Goal: Information Seeking & Learning: Check status

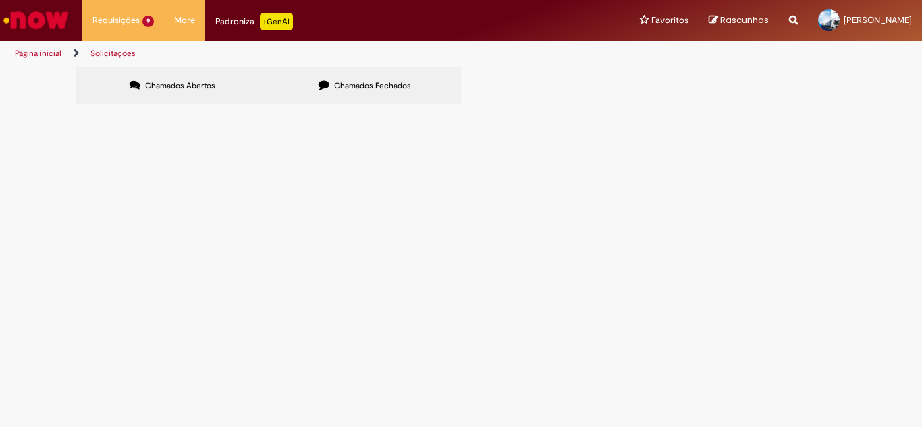
click at [367, 91] on label "Chamados Fechados" at bounding box center [365, 86] width 192 height 36
click at [0, 0] on span "Outros custos ASVD referente [DATE]" at bounding box center [0, 0] width 0 height 0
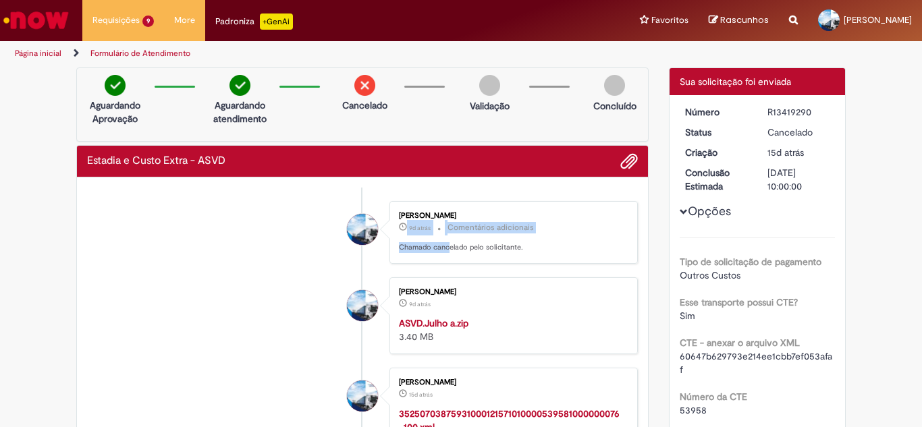
drag, startPoint x: 402, startPoint y: 232, endPoint x: 446, endPoint y: 236, distance: 44.7
click at [446, 236] on div "[PERSON_NAME] 9d atrás 9 dias atrás Comentários adicionais Chamado cancelado pe…" at bounding box center [514, 232] width 240 height 55
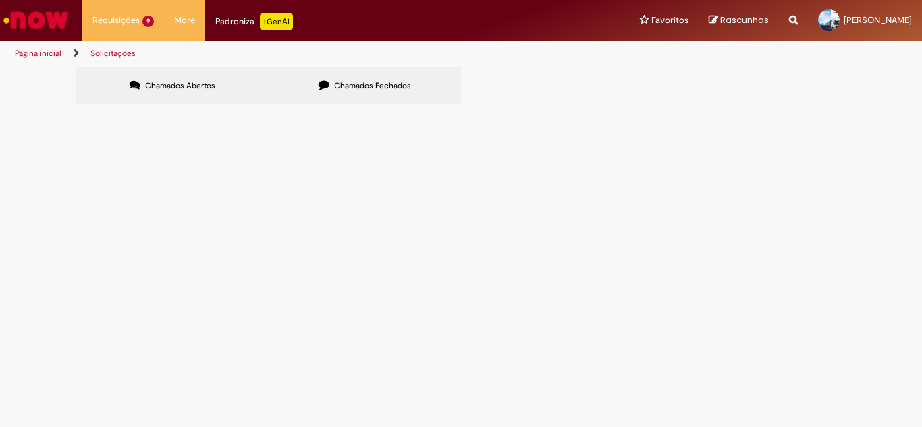
drag, startPoint x: 229, startPoint y: 84, endPoint x: 223, endPoint y: 99, distance: 16.0
click at [230, 84] on label "Chamados Abertos" at bounding box center [172, 86] width 192 height 36
click at [0, 0] on span "Outros custos ASVD referente [DATE]" at bounding box center [0, 0] width 0 height 0
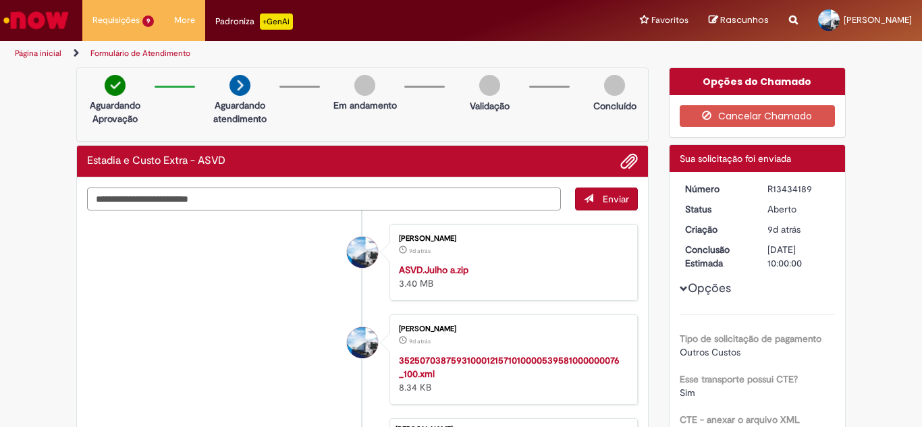
click at [268, 201] on textarea "Digite sua mensagem aqui..." at bounding box center [324, 199] width 474 height 23
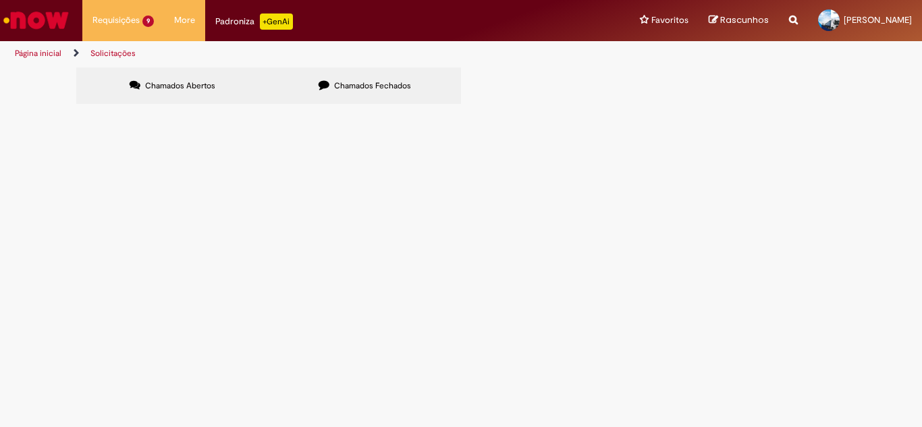
click at [323, 87] on icon at bounding box center [324, 85] width 11 height 11
click at [0, 0] on span "OC's dos Insumos Referente a Julho/2025" at bounding box center [0, 0] width 0 height 0
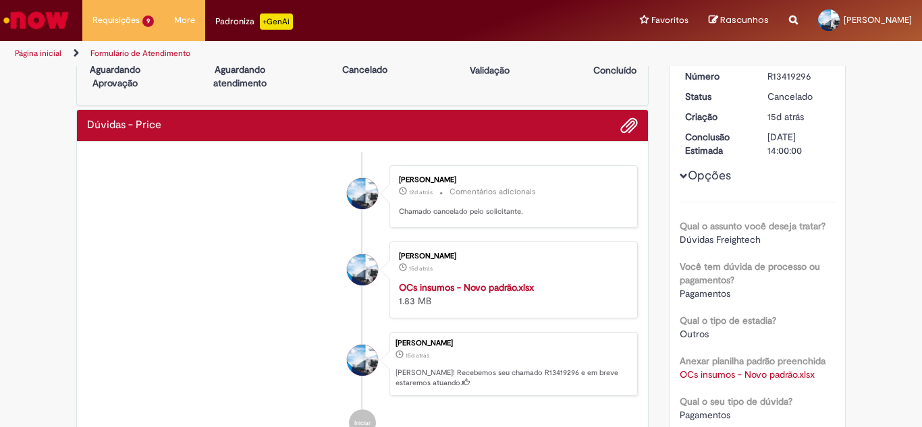
scroll to position [68, 0]
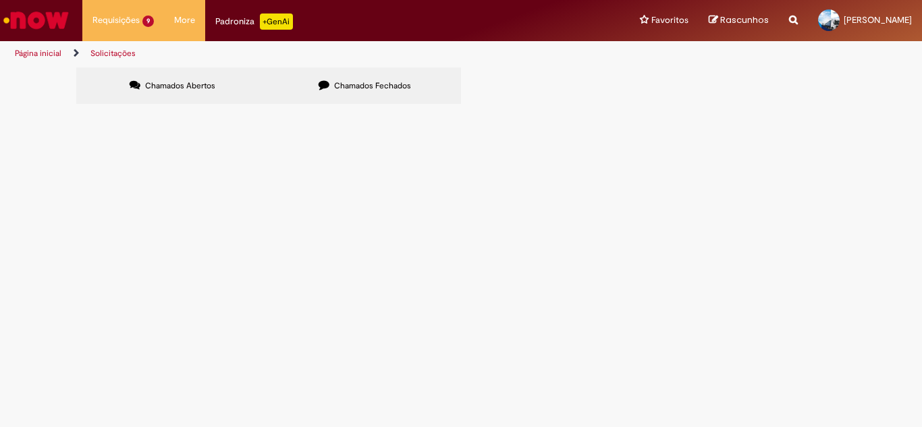
click at [0, 0] on span "OC's dos Insumos - Horas Extras 100% e Segunda refeição referente a Julho/2025 …" at bounding box center [0, 0] width 0 height 0
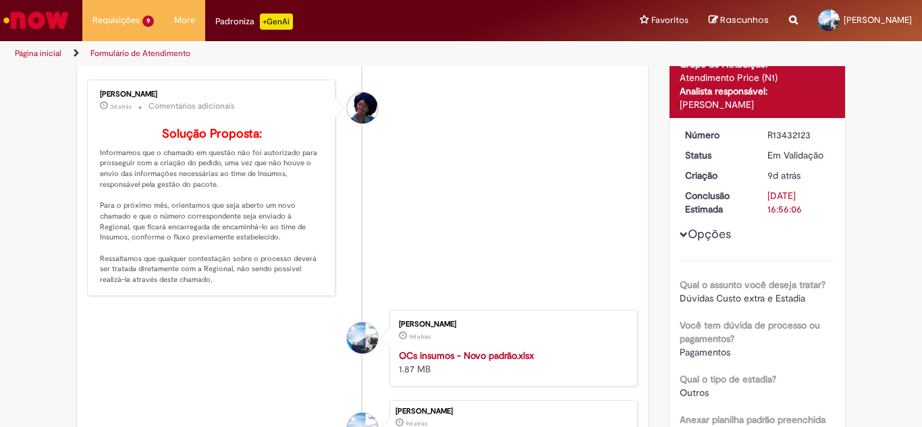
scroll to position [145, 0]
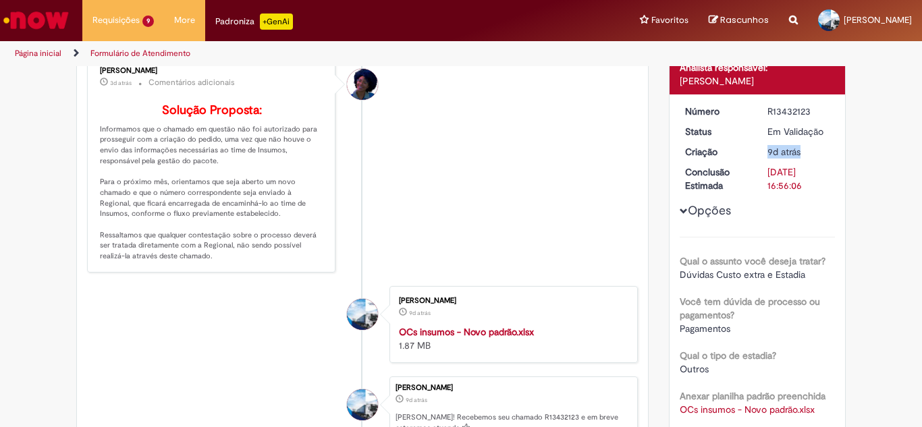
drag, startPoint x: 758, startPoint y: 151, endPoint x: 808, endPoint y: 151, distance: 50.0
click at [808, 151] on dd "9d atrás 9 dias atrás [DATE] 11:56:03" at bounding box center [799, 152] width 83 height 14
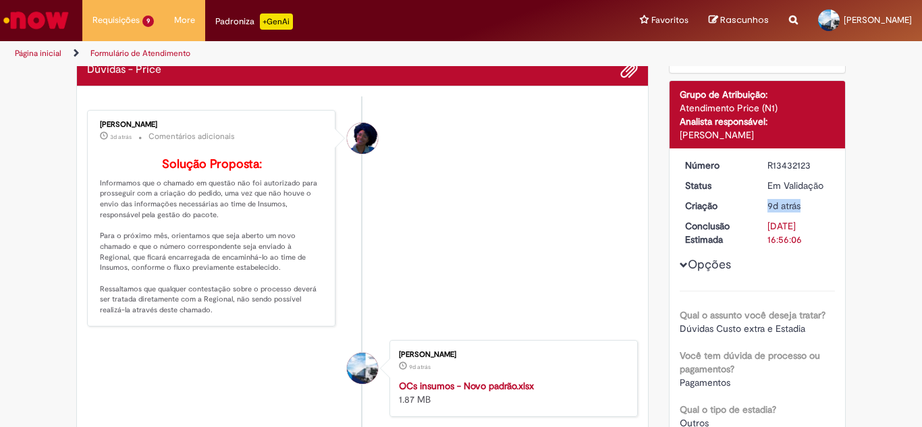
scroll to position [78, 0]
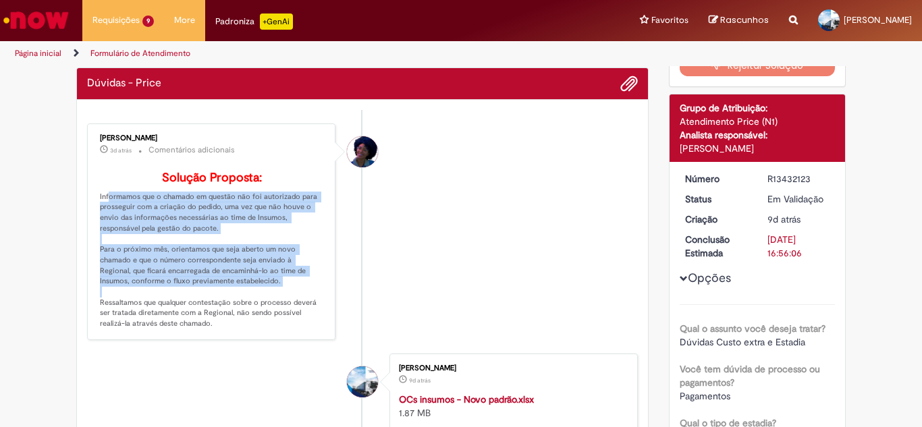
drag, startPoint x: 97, startPoint y: 217, endPoint x: 323, endPoint y: 306, distance: 243.7
click at [323, 306] on div "[PERSON_NAME] 3d atrás 3 dias atrás Comentários adicionais Solução Proposta: In…" at bounding box center [211, 232] width 240 height 209
drag, startPoint x: 245, startPoint y: 264, endPoint x: 243, endPoint y: 255, distance: 9.7
click at [245, 262] on p "Solução Proposta: Informamos que o chamado em questão não foi autorizado para p…" at bounding box center [212, 250] width 225 height 158
click at [238, 236] on p "Solução Proposta: Informamos que o chamado em questão não foi autorizado para p…" at bounding box center [212, 250] width 225 height 158
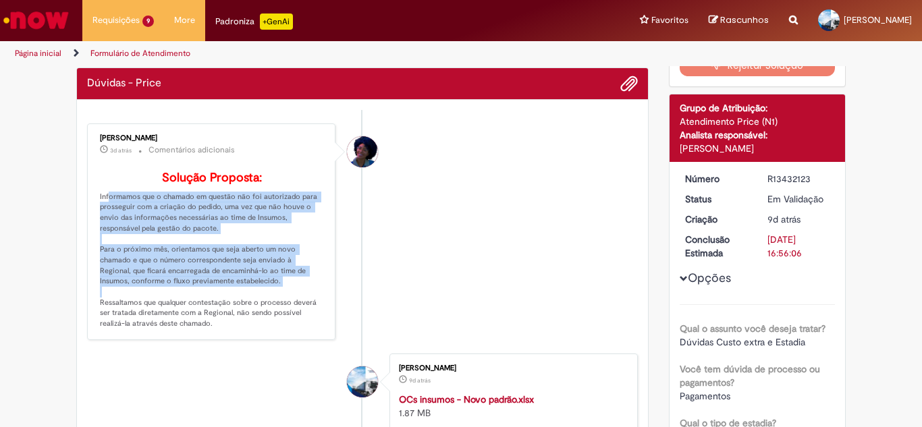
click at [142, 233] on p "Solução Proposta: Informamos que o chamado em questão não foi autorizado para p…" at bounding box center [212, 250] width 225 height 158
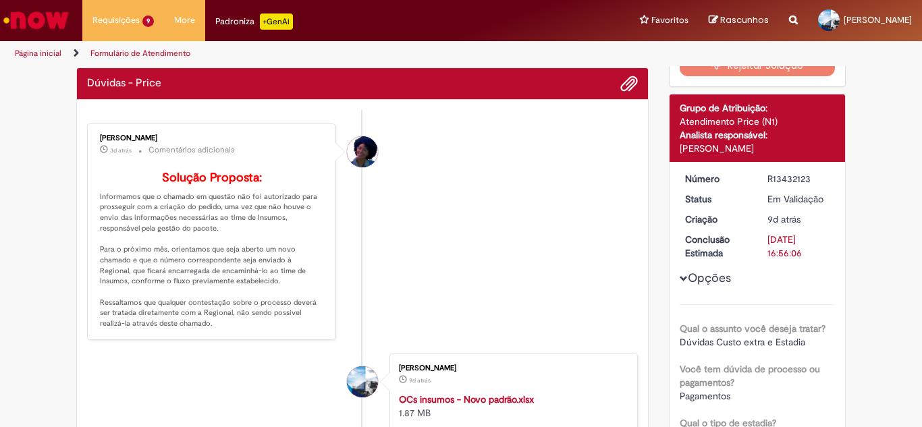
drag, startPoint x: 130, startPoint y: 190, endPoint x: 115, endPoint y: 193, distance: 14.6
click at [129, 193] on p "Solução Proposta: Informamos que o chamado em questão não foi autorizado para p…" at bounding box center [212, 250] width 225 height 158
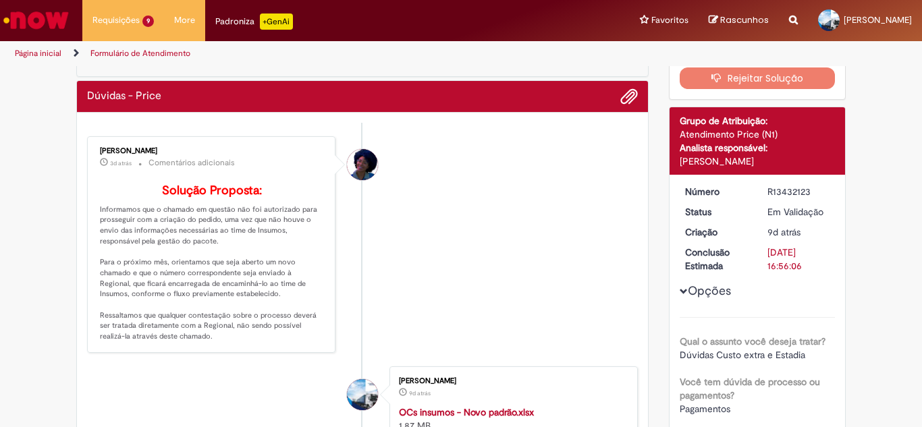
scroll to position [64, 0]
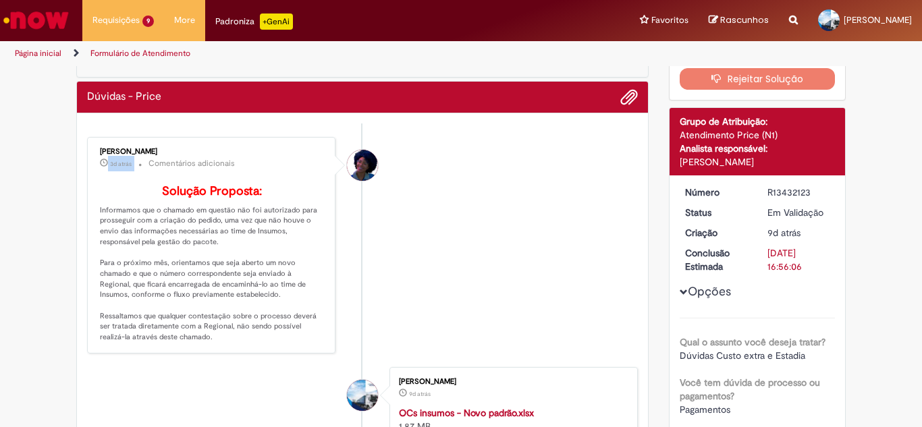
drag, startPoint x: 131, startPoint y: 164, endPoint x: 86, endPoint y: 169, distance: 45.6
click at [91, 169] on div "[PERSON_NAME] 3d atrás 3 dias atrás Comentários adicionais Solução Proposta: In…" at bounding box center [211, 245] width 240 height 209
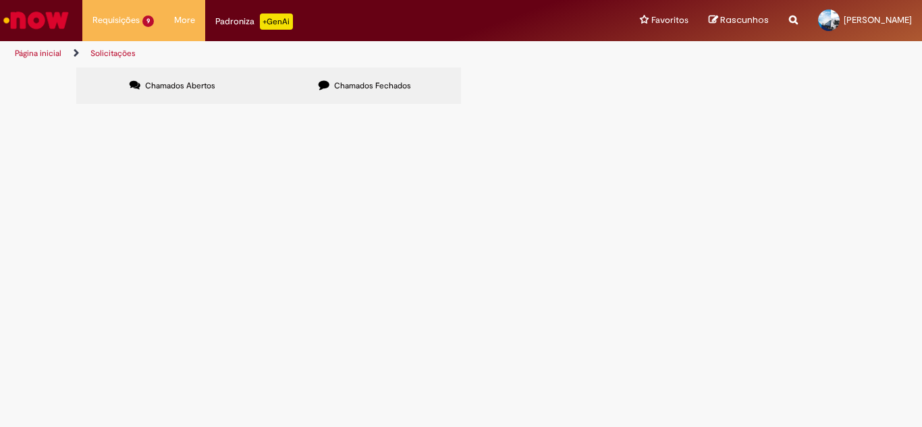
click at [167, 88] on span "Chamados Abertos" at bounding box center [180, 85] width 70 height 11
